Goal: Entertainment & Leisure: Consume media (video, audio)

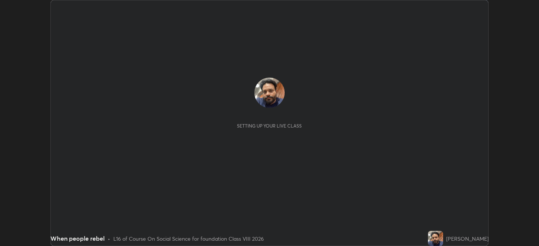
scroll to position [246, 539]
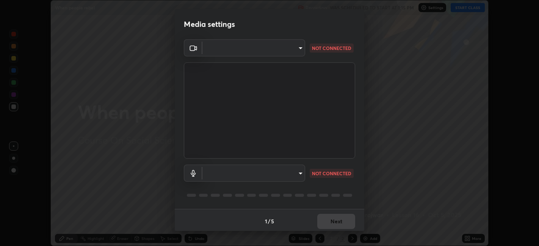
type input "e8d69c7dc0c2a56c5aabaa85415bde81fe71d5f71f3198f3fc497bb9ff74f4e0"
type input "default"
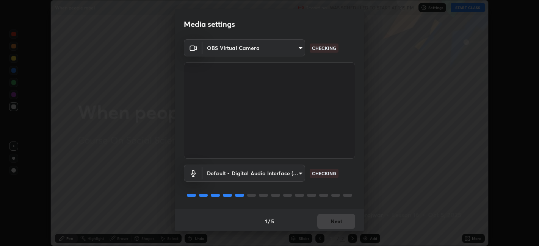
scroll to position [2, 0]
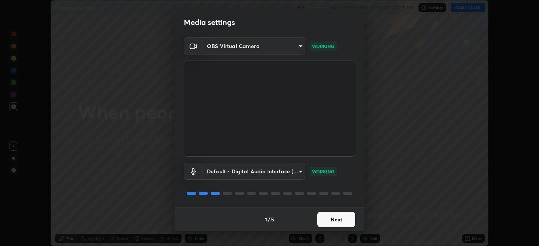
click at [337, 219] on button "Next" at bounding box center [336, 219] width 38 height 15
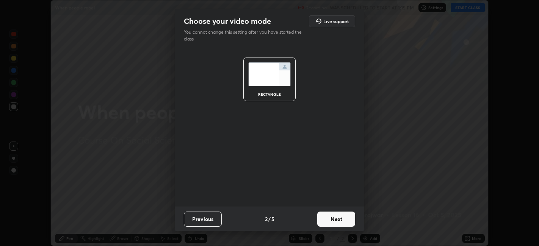
click at [343, 222] on button "Next" at bounding box center [336, 219] width 38 height 15
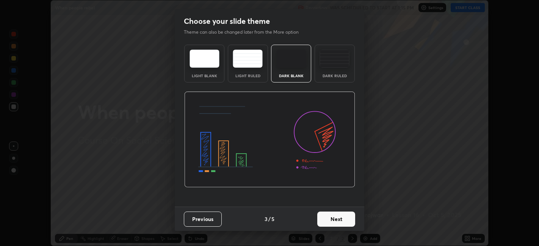
click at [345, 222] on button "Next" at bounding box center [336, 219] width 38 height 15
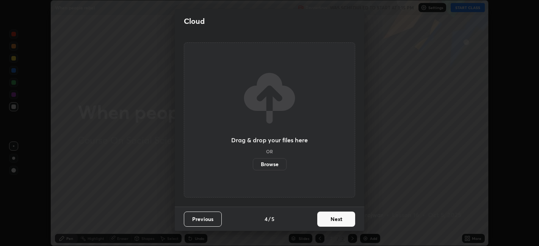
click at [344, 222] on button "Next" at bounding box center [336, 219] width 38 height 15
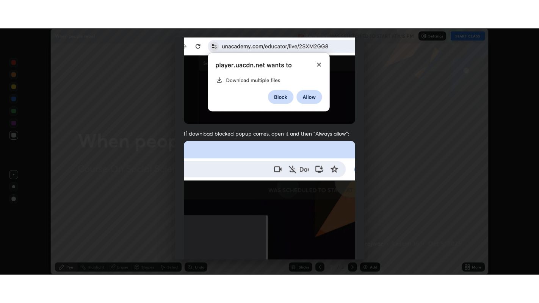
scroll to position [157, 0]
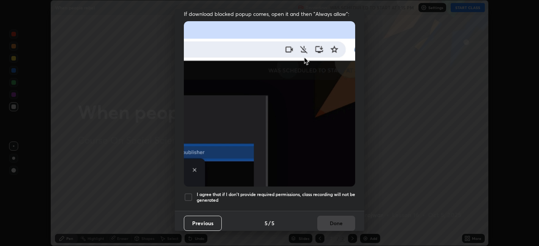
click at [319, 192] on h5 "I agree that if I don't provide required permissions, class recording will not …" at bounding box center [276, 198] width 158 height 12
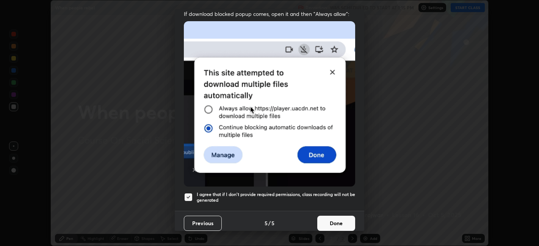
click at [326, 216] on button "Done" at bounding box center [336, 223] width 38 height 15
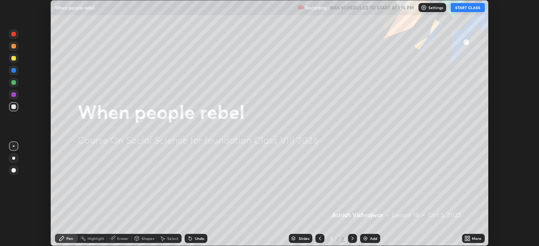
click at [462, 9] on button "START CLASS" at bounding box center [468, 7] width 34 height 9
click at [477, 240] on div "More" at bounding box center [476, 239] width 9 height 4
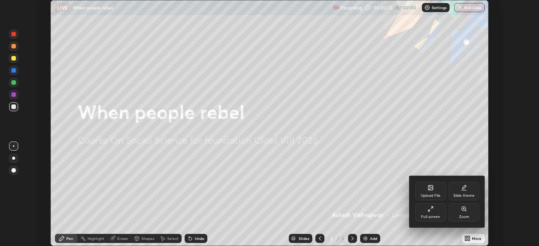
click at [434, 212] on div "Full screen" at bounding box center [430, 213] width 30 height 18
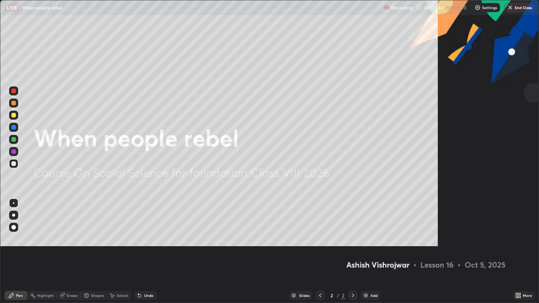
scroll to position [303, 539]
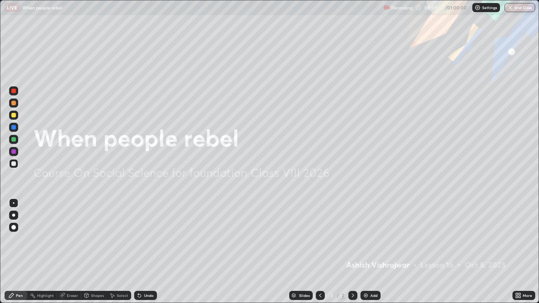
click at [64, 246] on icon at bounding box center [62, 296] width 6 height 6
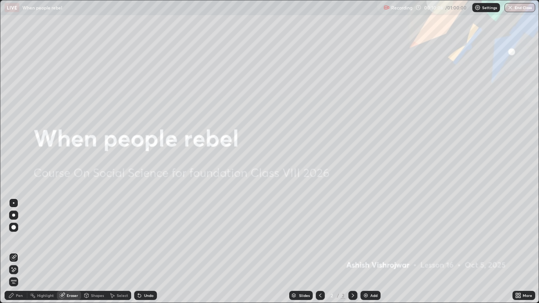
click at [368, 246] on div "Add" at bounding box center [370, 295] width 20 height 9
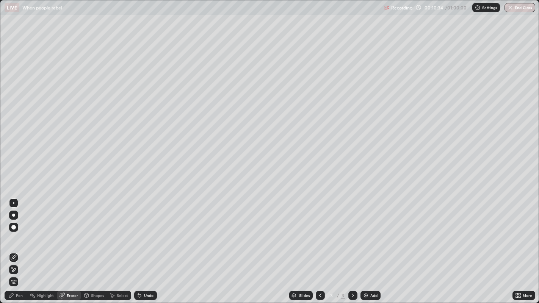
click at [19, 246] on div "Pen" at bounding box center [19, 296] width 7 height 4
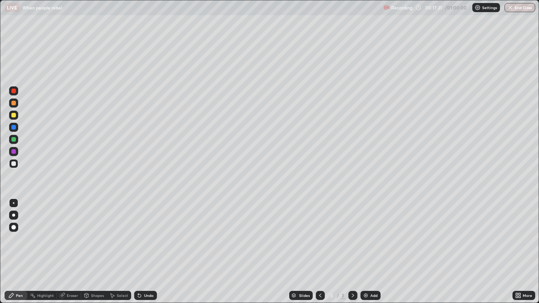
click at [71, 246] on div "Eraser" at bounding box center [72, 296] width 11 height 4
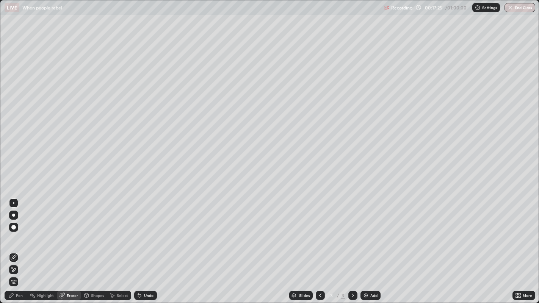
click at [17, 246] on div "Pen" at bounding box center [19, 296] width 7 height 4
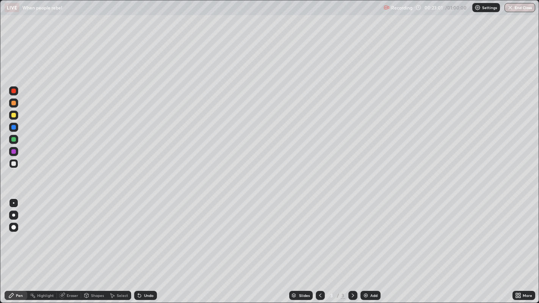
click at [372, 246] on div "Add" at bounding box center [373, 296] width 7 height 4
click at [319, 246] on icon at bounding box center [320, 296] width 6 height 6
click at [356, 246] on div at bounding box center [352, 295] width 9 height 15
